Goal: Transaction & Acquisition: Purchase product/service

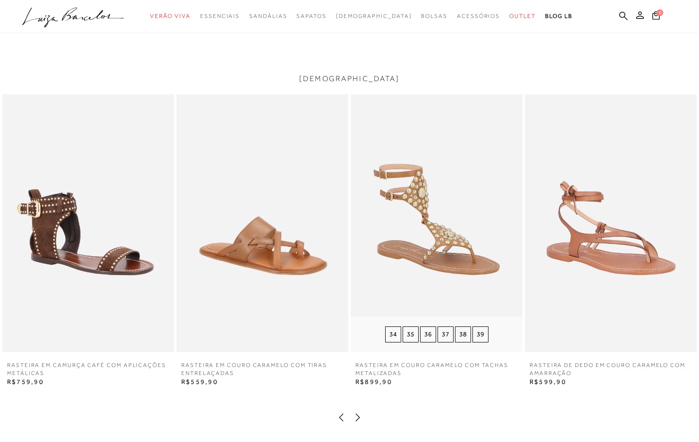
scroll to position [1415, 0]
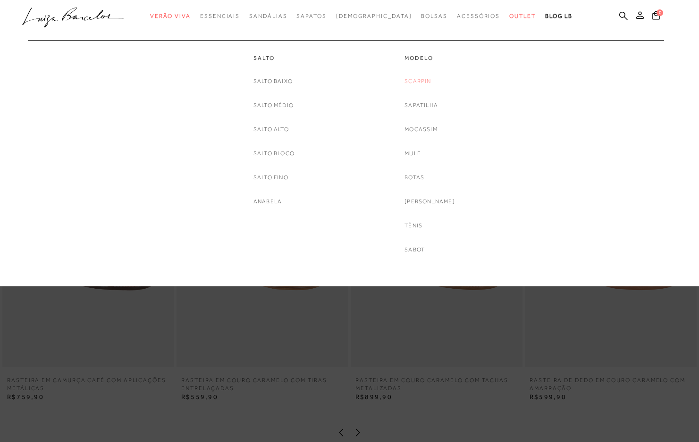
click at [430, 81] on link "Scarpin" at bounding box center [417, 81] width 26 height 10
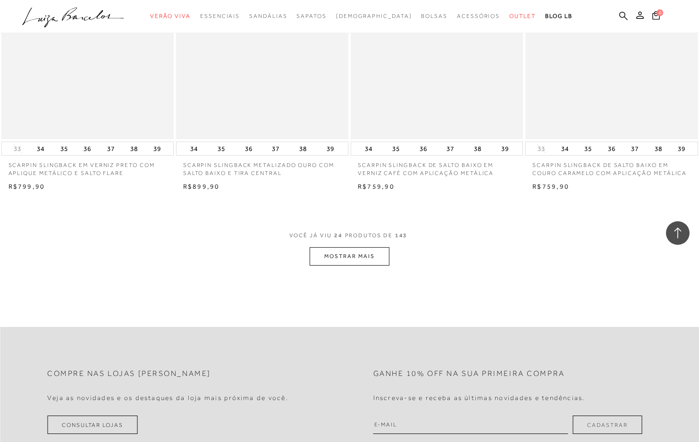
scroll to position [1793, 0]
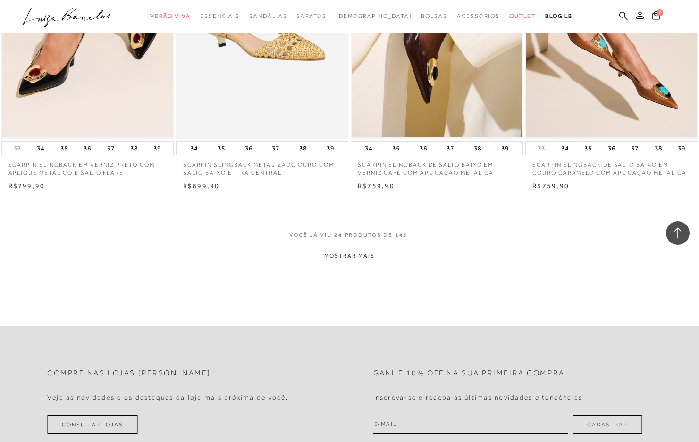
click at [360, 256] on button "MOSTRAR MAIS" at bounding box center [349, 256] width 79 height 18
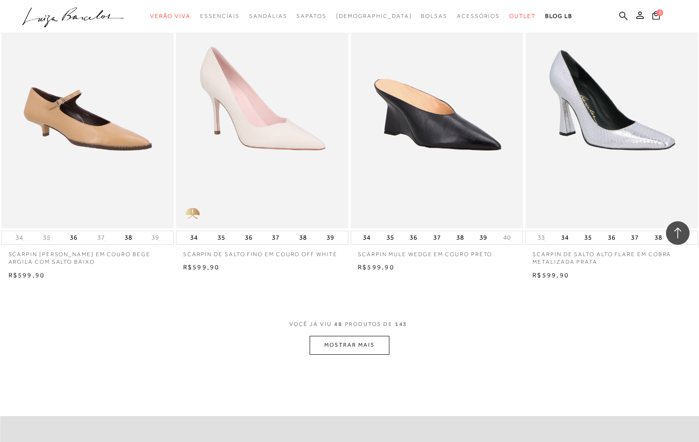
scroll to position [3633, 0]
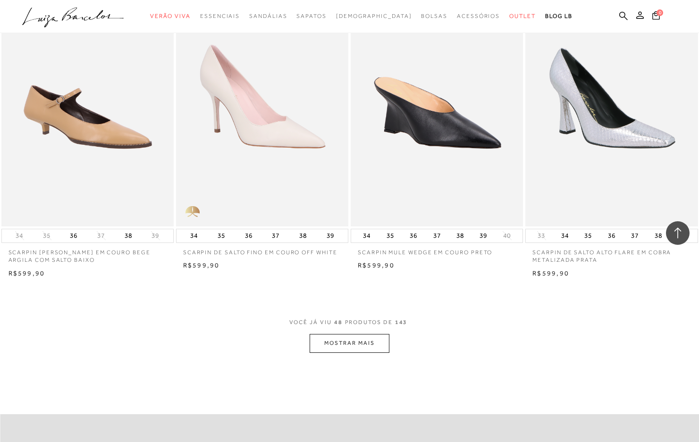
click at [357, 343] on button "MOSTRAR MAIS" at bounding box center [349, 343] width 79 height 18
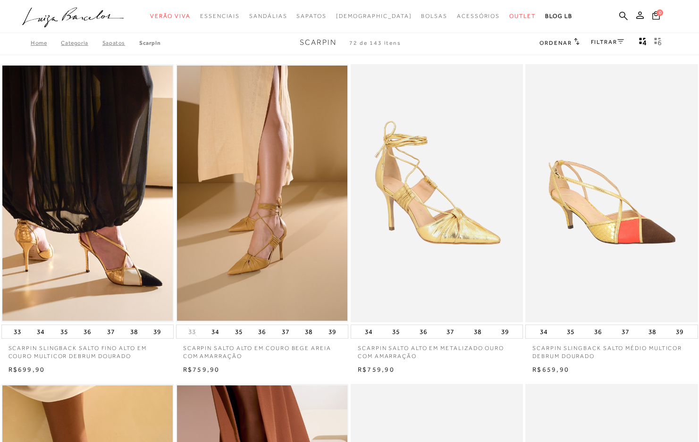
scroll to position [0, 0]
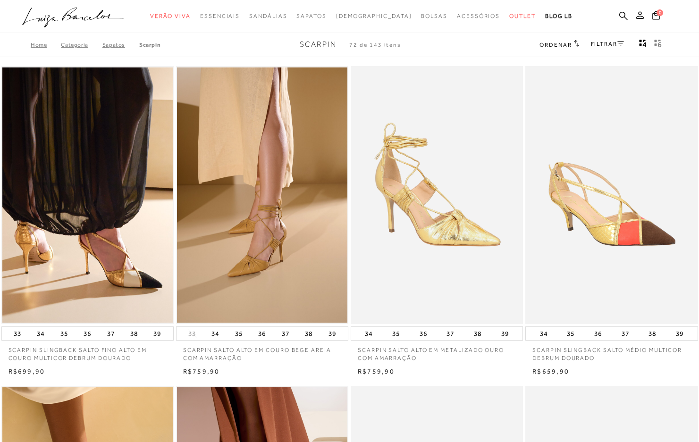
click at [608, 43] on link "FILTRAR" at bounding box center [607, 44] width 33 height 7
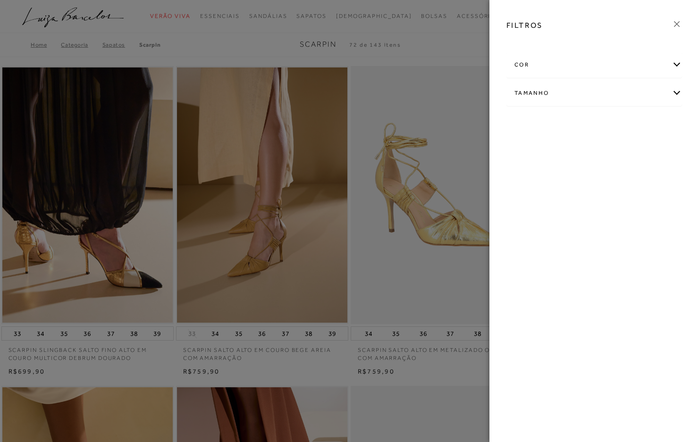
click at [675, 65] on div "cor" at bounding box center [594, 64] width 175 height 25
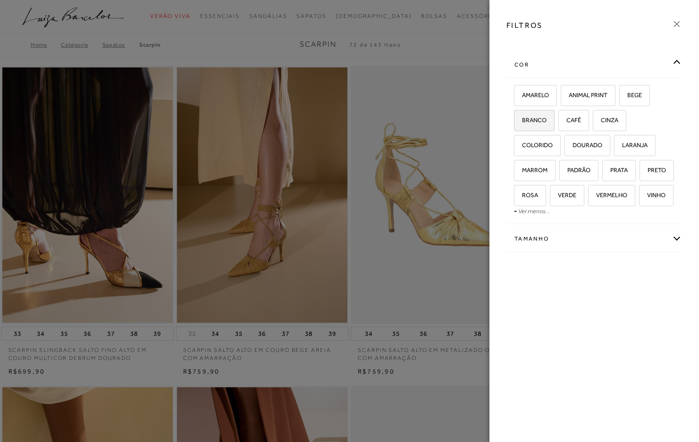
click at [538, 125] on label "BRANCO" at bounding box center [534, 120] width 40 height 20
click at [522, 125] on input "BRANCO" at bounding box center [516, 121] width 9 height 9
checkbox input "true"
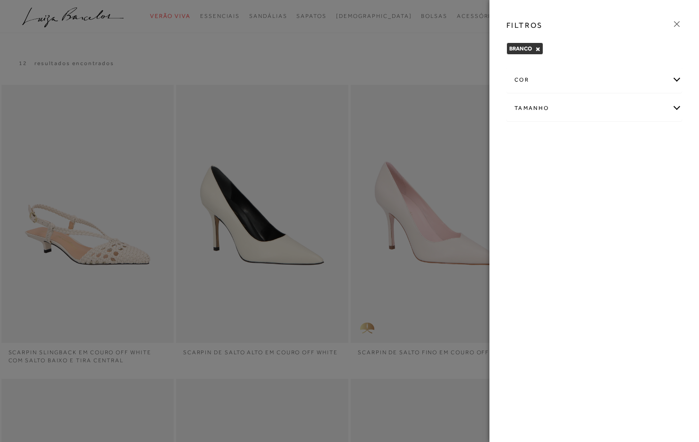
click at [678, 79] on div "cor" at bounding box center [594, 79] width 175 height 25
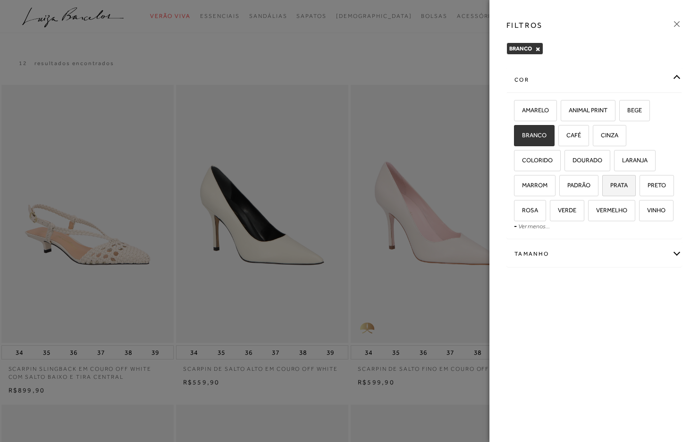
click at [623, 188] on span "PRATA" at bounding box center [615, 185] width 25 height 7
click at [610, 188] on input "PRATA" at bounding box center [605, 186] width 9 height 9
checkbox input "true"
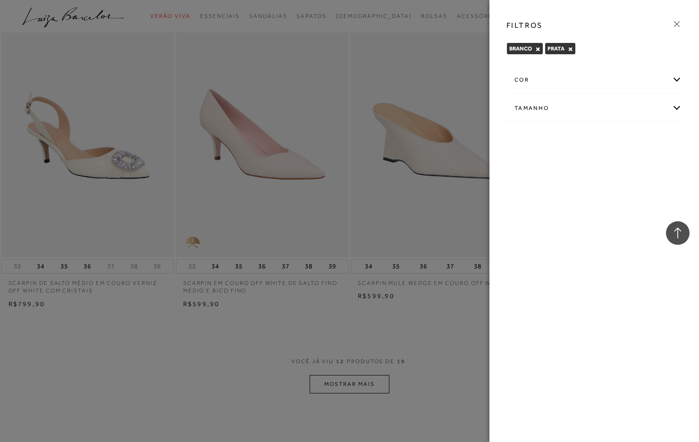
scroll to position [755, 0]
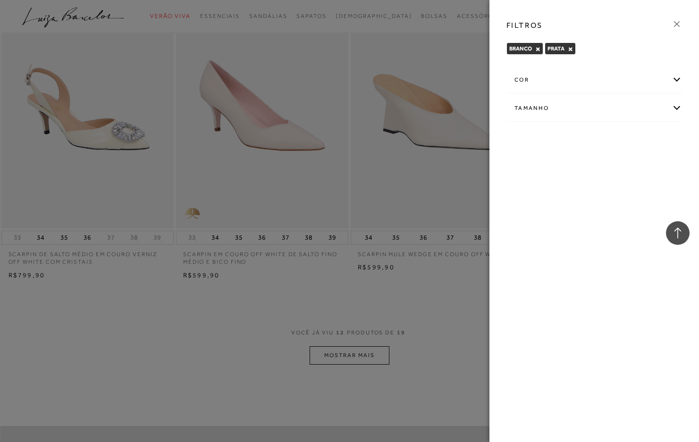
click at [454, 310] on div at bounding box center [349, 221] width 699 height 442
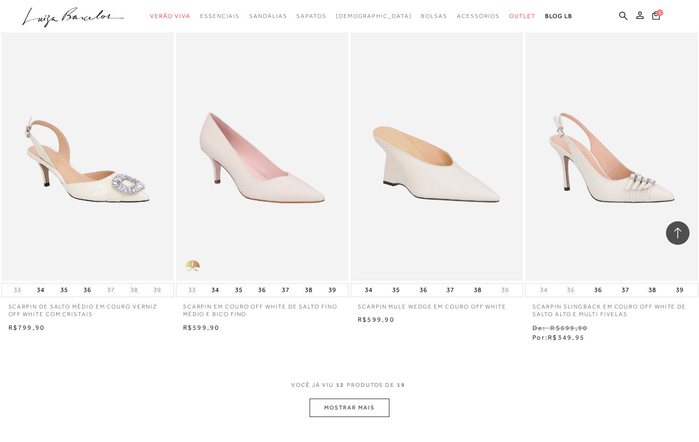
scroll to position [708, 0]
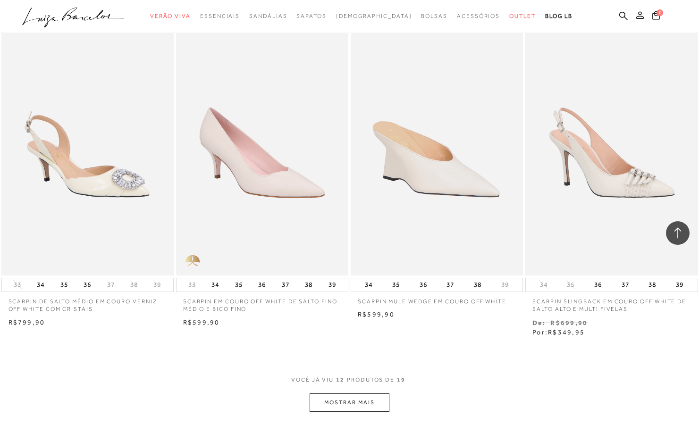
click at [367, 402] on button "MOSTRAR MAIS" at bounding box center [349, 402] width 79 height 18
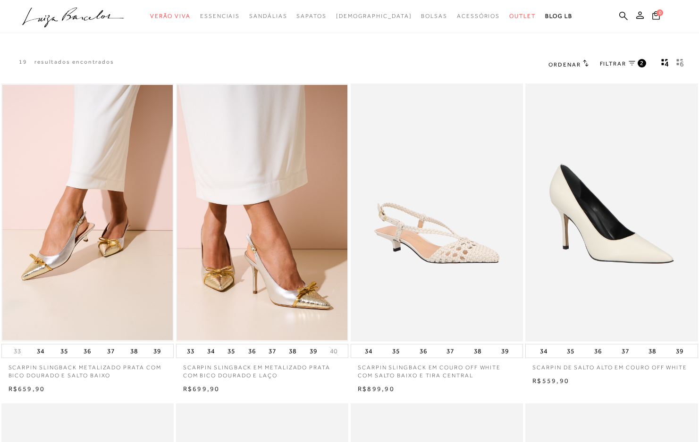
scroll to position [0, 0]
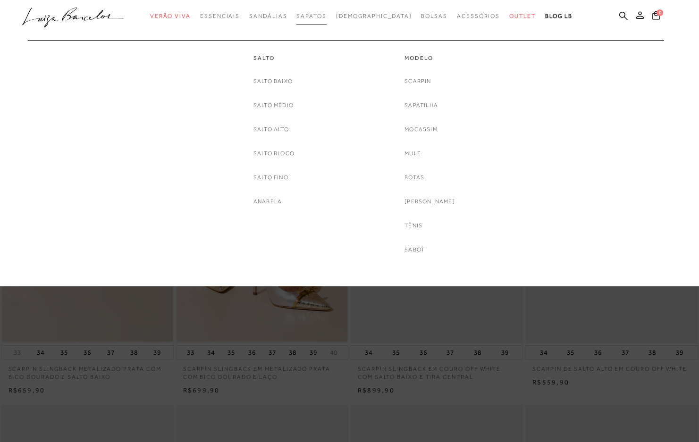
click at [326, 15] on span "Sapatos" at bounding box center [311, 16] width 30 height 7
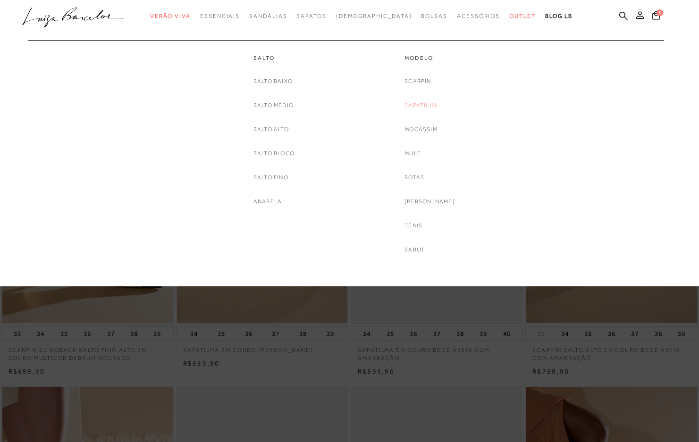
click at [426, 104] on link "Sapatilha" at bounding box center [420, 105] width 33 height 10
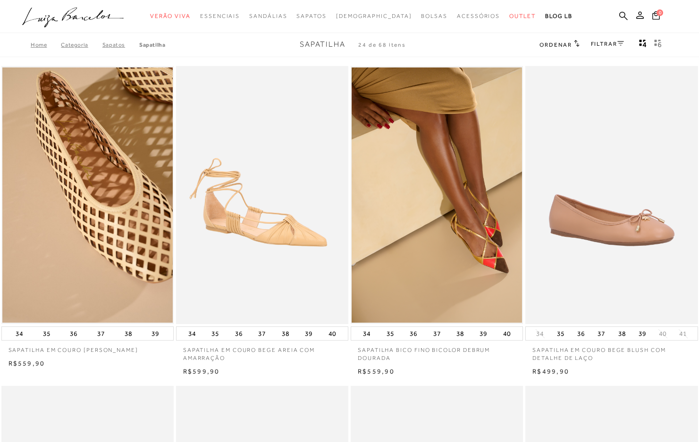
click at [608, 42] on link "FILTRAR" at bounding box center [607, 44] width 33 height 7
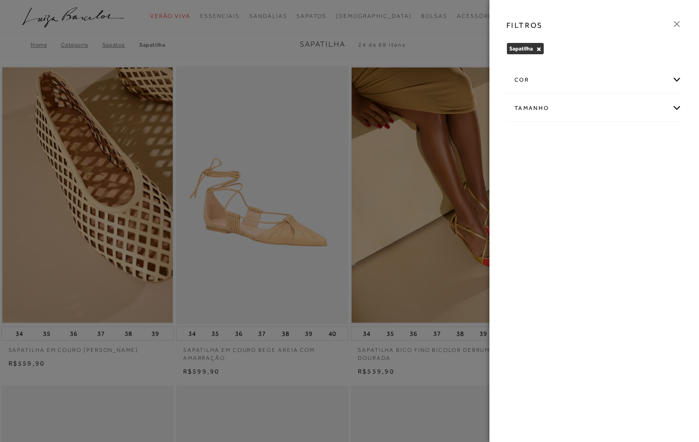
click at [673, 77] on div "cor" at bounding box center [594, 79] width 175 height 25
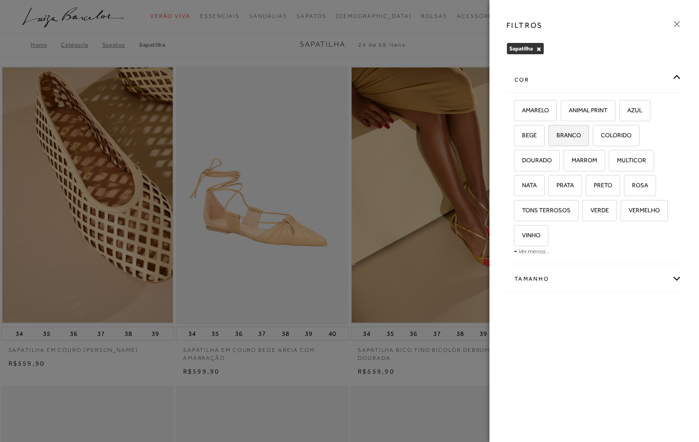
click at [572, 137] on span "BRANCO" at bounding box center [565, 135] width 32 height 7
click at [556, 137] on input "BRANCO" at bounding box center [551, 136] width 9 height 9
checkbox input "true"
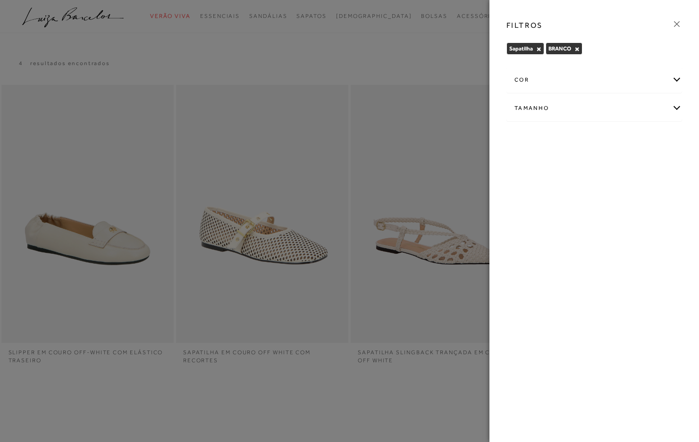
click at [394, 193] on div at bounding box center [349, 221] width 699 height 442
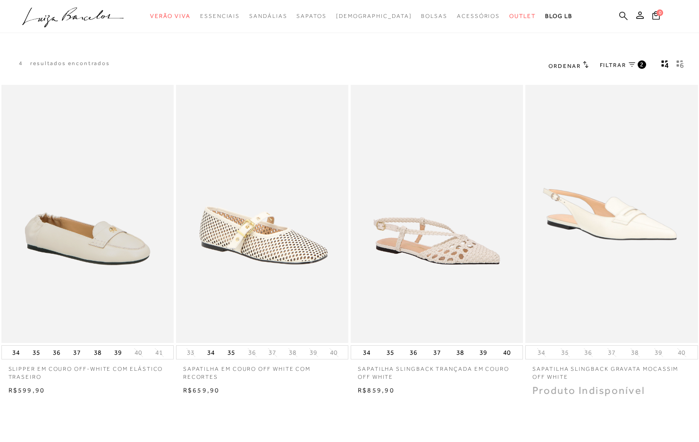
click at [626, 13] on icon at bounding box center [623, 15] width 8 height 9
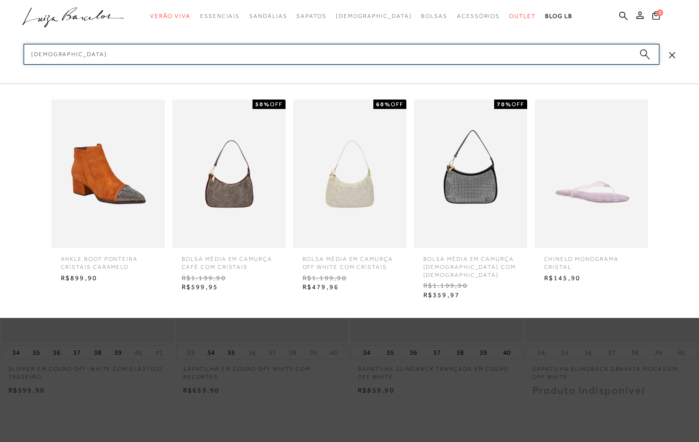
type input "cristais"
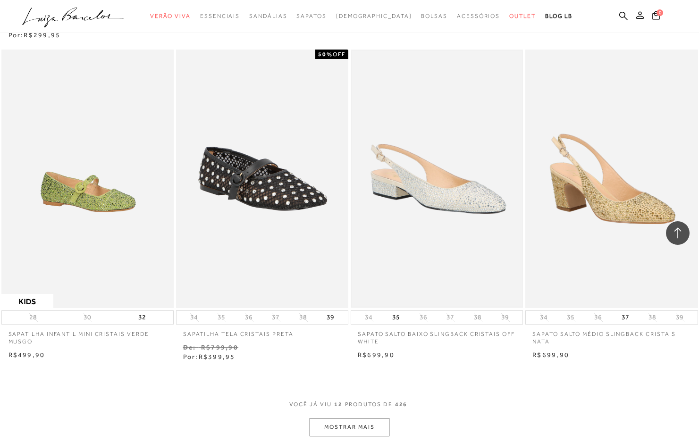
scroll to position [708, 0]
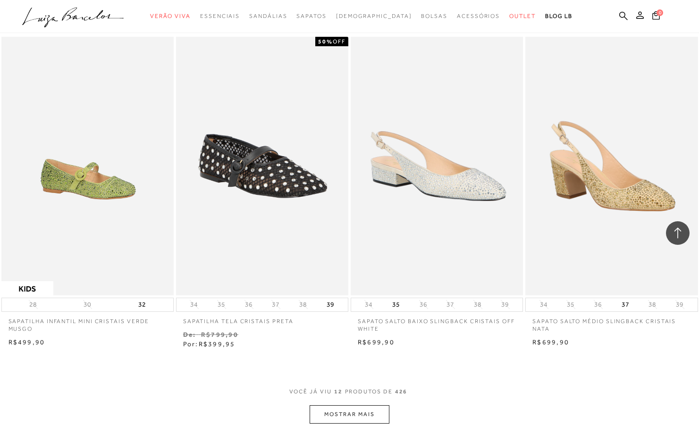
click at [351, 411] on button "MOSTRAR MAIS" at bounding box center [349, 414] width 79 height 18
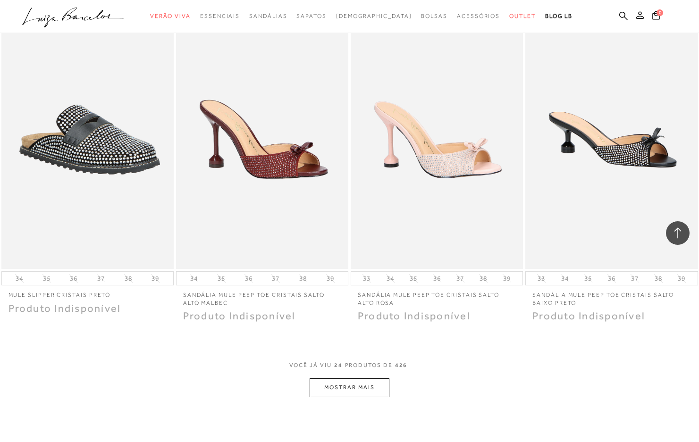
scroll to position [1699, 0]
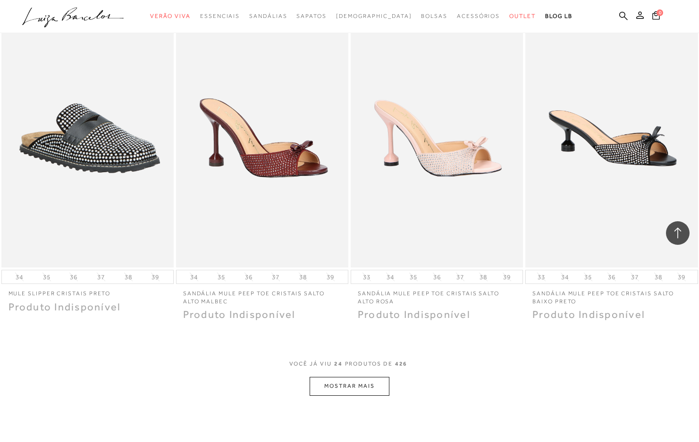
click at [351, 384] on button "MOSTRAR MAIS" at bounding box center [349, 386] width 79 height 18
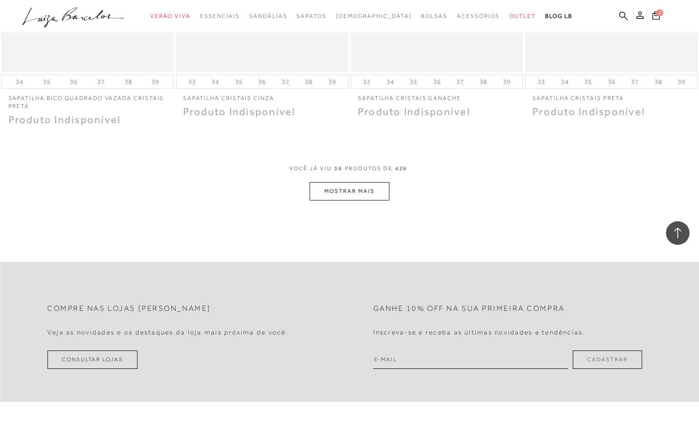
scroll to position [2878, 0]
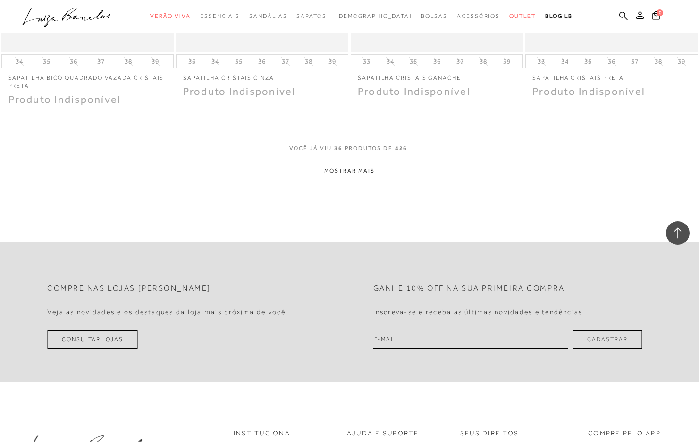
click at [350, 166] on button "MOSTRAR MAIS" at bounding box center [349, 171] width 79 height 18
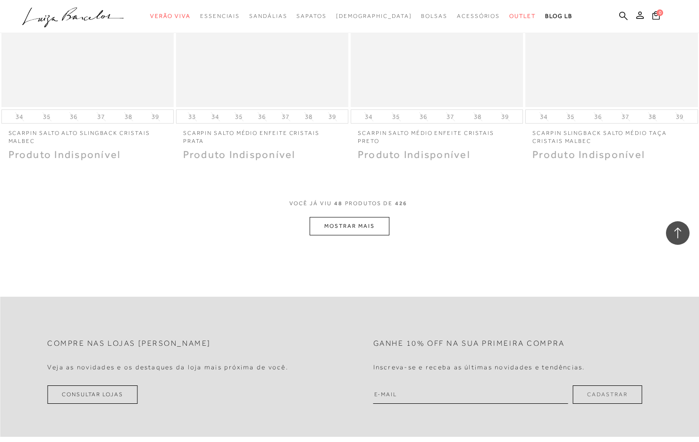
scroll to position [3869, 0]
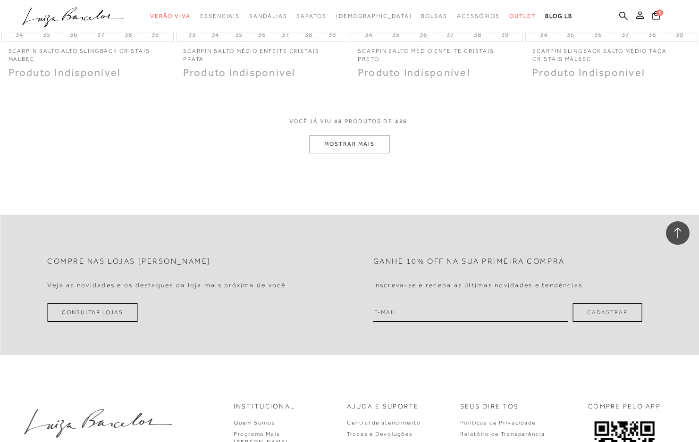
click at [343, 143] on button "MOSTRAR MAIS" at bounding box center [349, 144] width 79 height 18
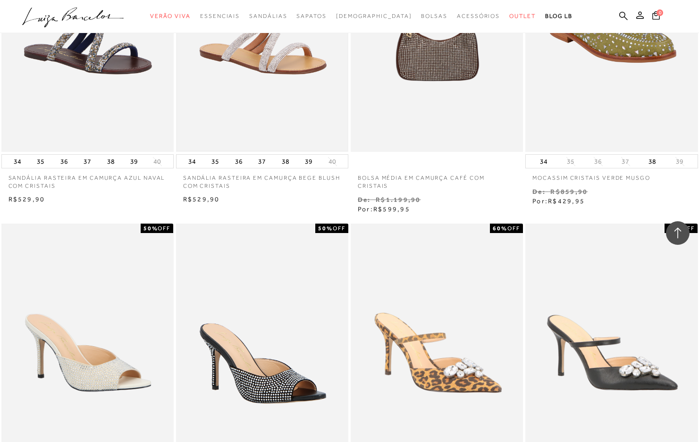
scroll to position [4388, 0]
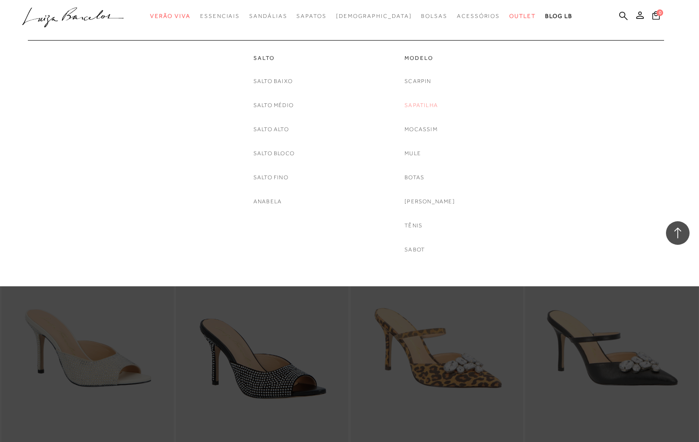
click at [426, 105] on link "Sapatilha" at bounding box center [420, 105] width 33 height 10
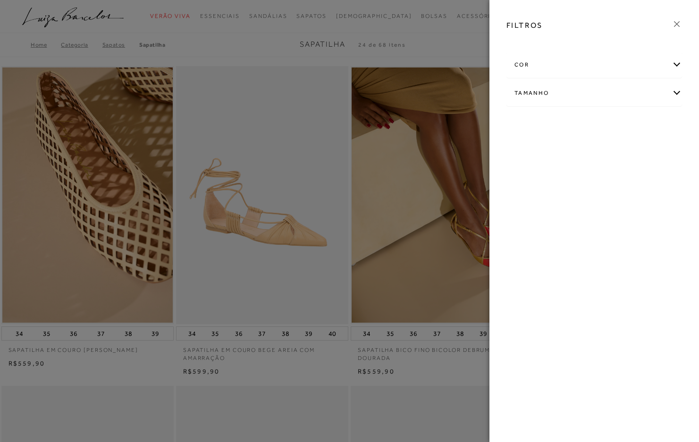
click at [672, 62] on div "cor" at bounding box center [594, 64] width 175 height 25
click at [572, 120] on span "BRANCO" at bounding box center [565, 120] width 32 height 7
click at [556, 120] on input "BRANCO" at bounding box center [551, 121] width 9 height 9
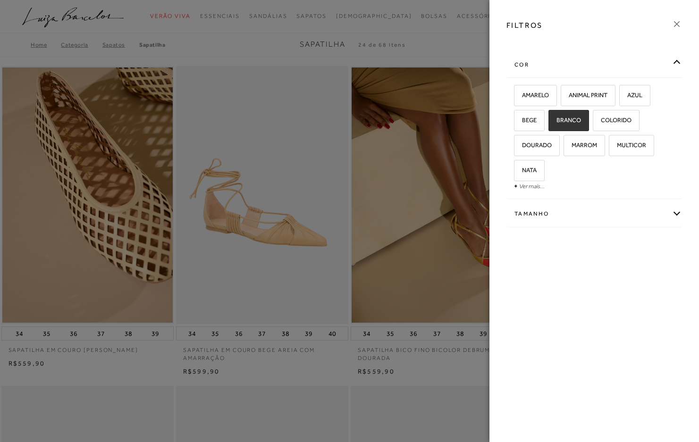
checkbox input "true"
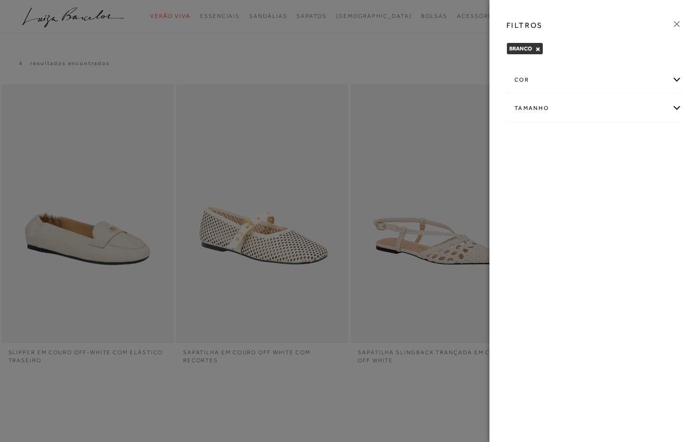
click at [673, 83] on div "cor" at bounding box center [594, 79] width 175 height 25
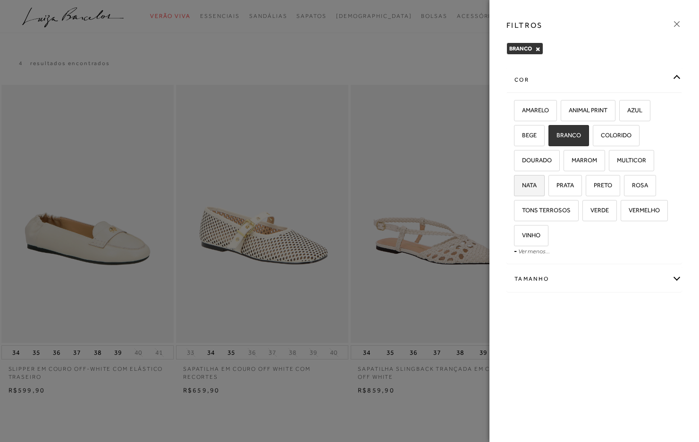
click at [529, 185] on span "NATA" at bounding box center [526, 185] width 22 height 7
click at [522, 185] on input "NATA" at bounding box center [516, 186] width 9 height 9
checkbox input "true"
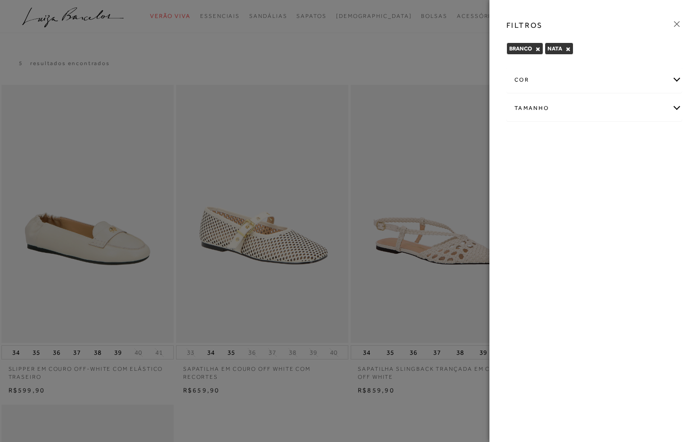
click at [676, 80] on div "cor" at bounding box center [594, 79] width 175 height 25
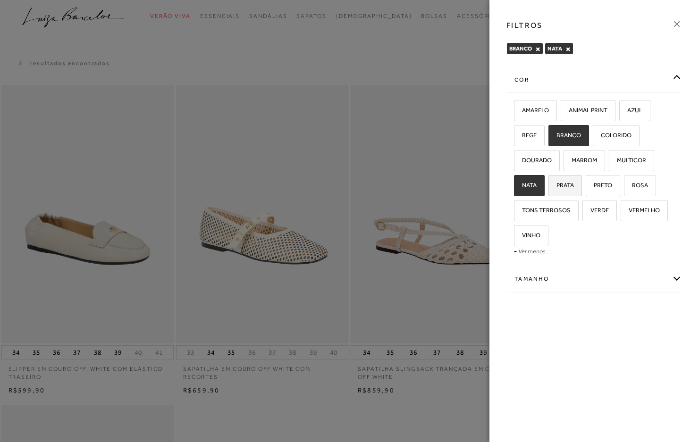
click at [566, 183] on span "PRATA" at bounding box center [561, 185] width 25 height 7
click at [556, 183] on input "PRATA" at bounding box center [551, 186] width 9 height 9
checkbox input "true"
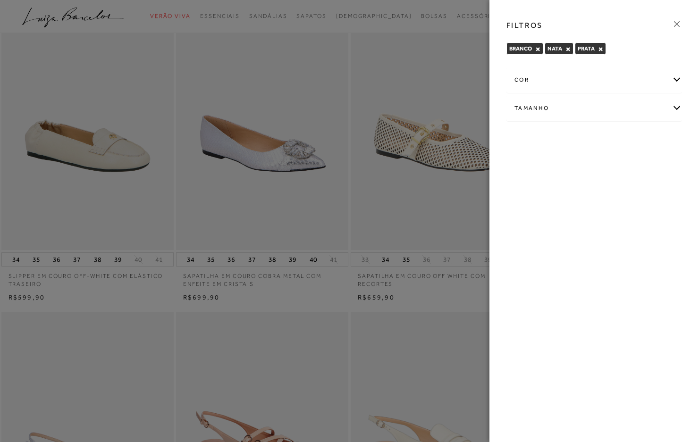
scroll to position [94, 0]
click at [374, 204] on div at bounding box center [349, 221] width 699 height 442
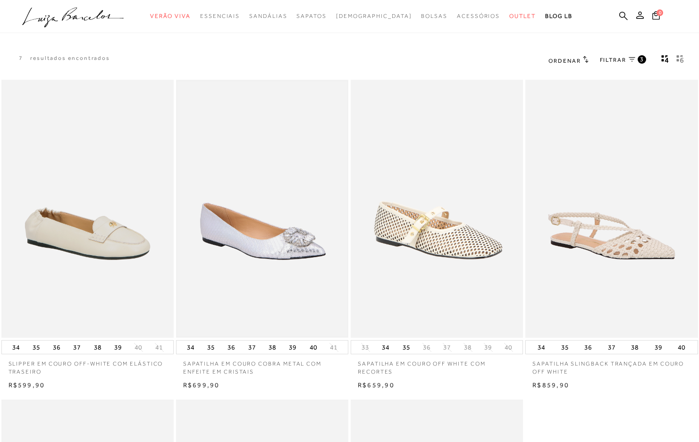
scroll to position [0, 0]
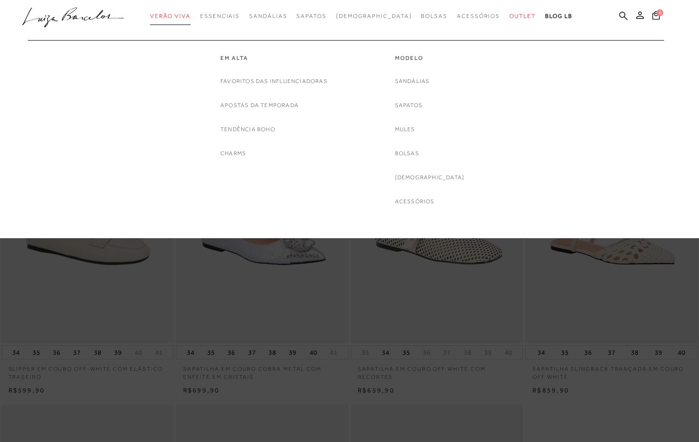
click at [191, 14] on span "Verão Viva" at bounding box center [170, 16] width 41 height 7
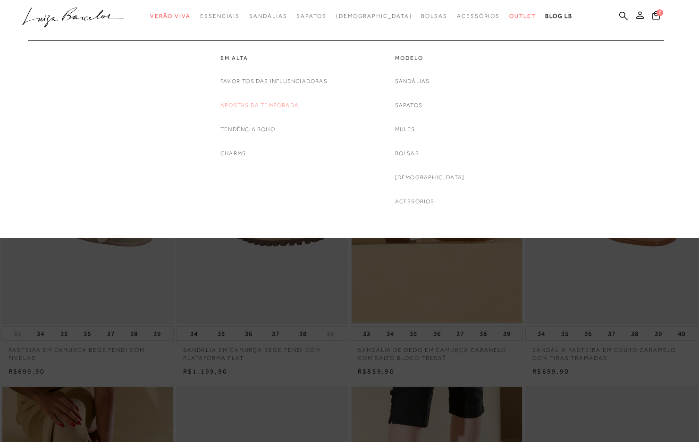
click at [241, 101] on link "Apostas da Temporada" at bounding box center [259, 105] width 78 height 10
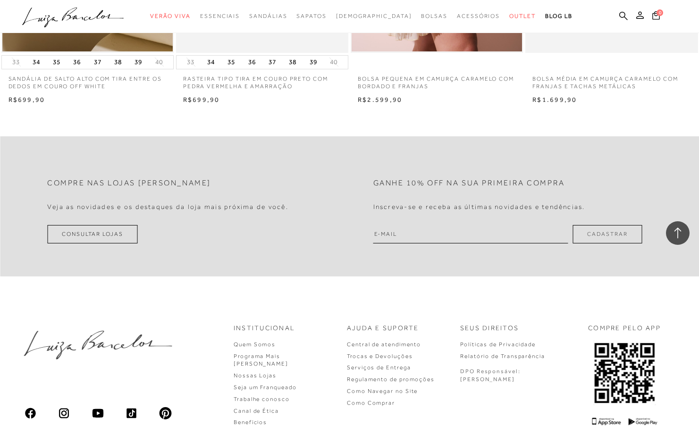
scroll to position [1277, 0]
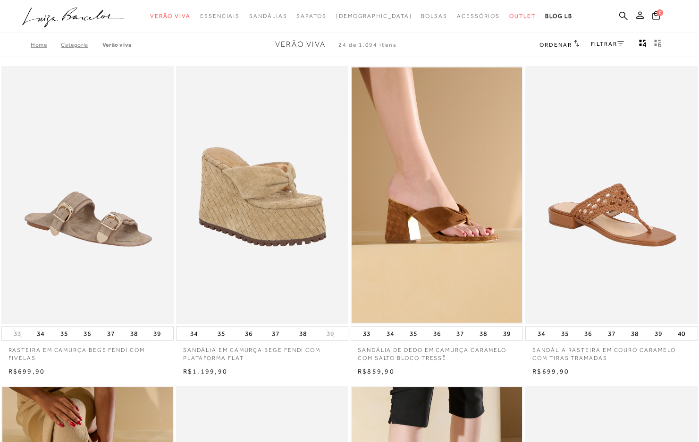
click at [33, 45] on link "Home" at bounding box center [46, 45] width 30 height 7
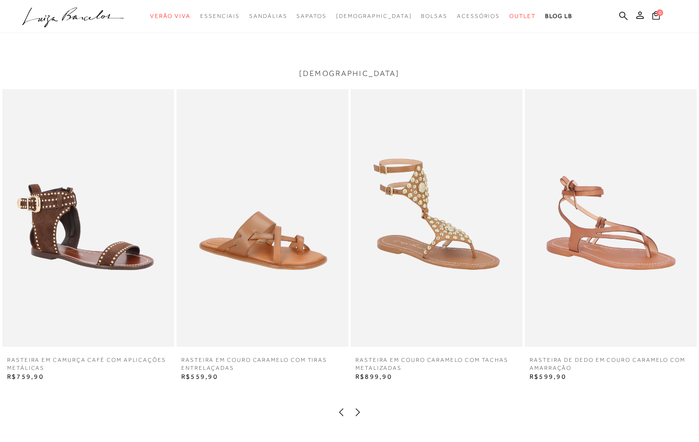
scroll to position [1463, 0]
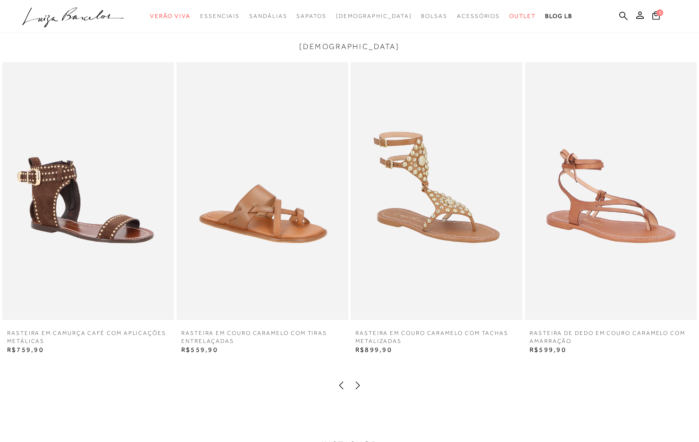
click at [358, 386] on icon at bounding box center [357, 385] width 9 height 9
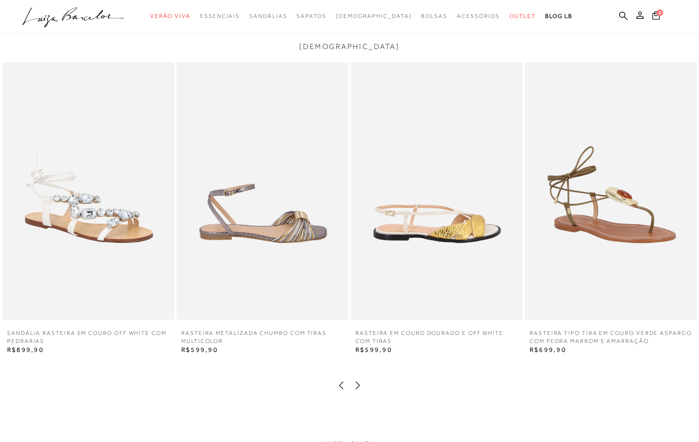
click at [358, 386] on icon at bounding box center [357, 385] width 9 height 9
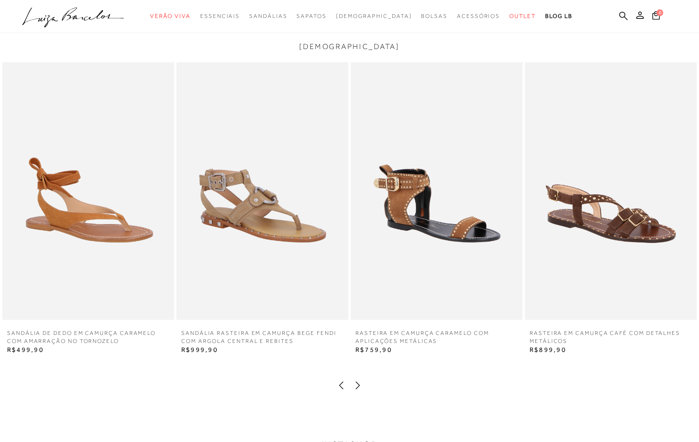
click at [358, 386] on icon at bounding box center [357, 385] width 9 height 9
